Goal: Find specific page/section: Find specific page/section

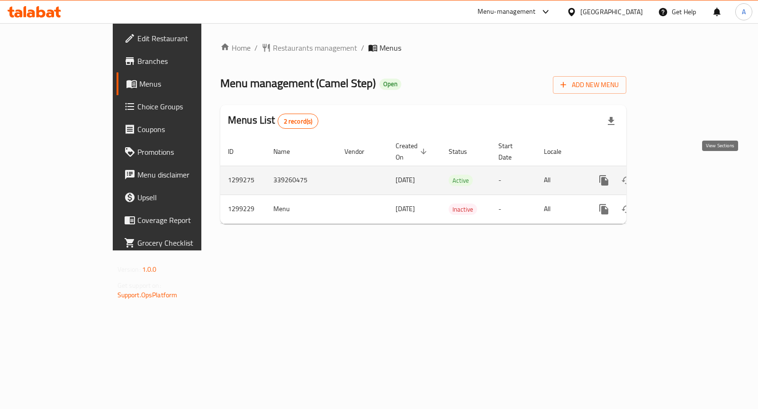
click at [684, 172] on link "enhanced table" at bounding box center [672, 180] width 23 height 23
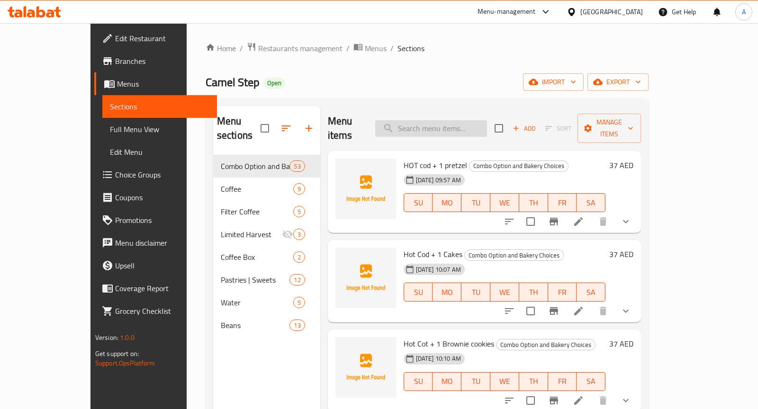
click at [472, 125] on input "search" at bounding box center [431, 128] width 112 height 17
paste input "Hot Cod"
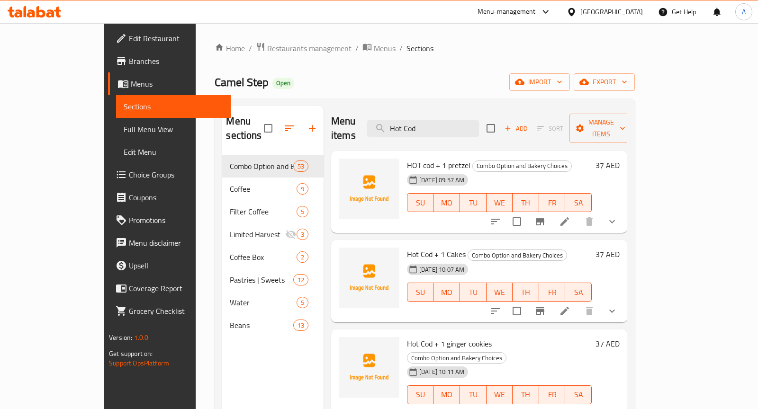
type input "Hot Cod"
click at [479, 125] on input "Hot Cod" at bounding box center [423, 128] width 112 height 17
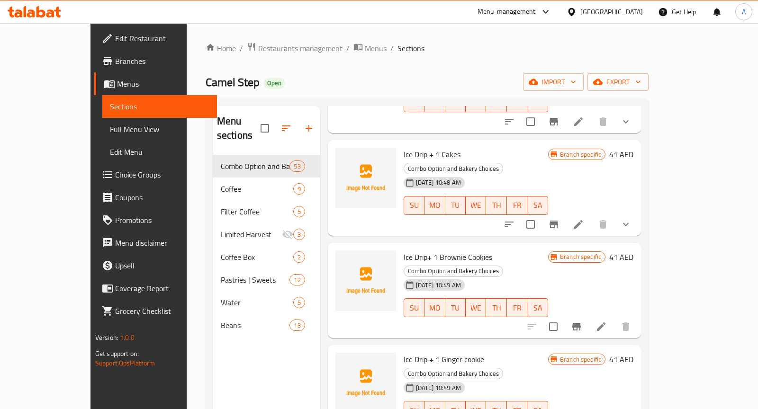
scroll to position [671, 0]
